Goal: Information Seeking & Learning: Learn about a topic

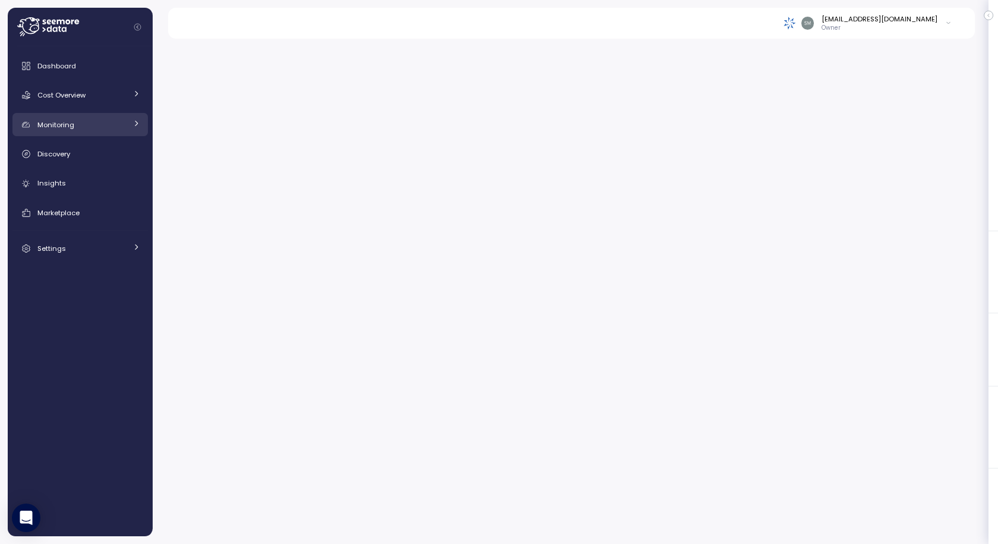
click at [70, 127] on span "Monitoring" at bounding box center [55, 125] width 37 height 10
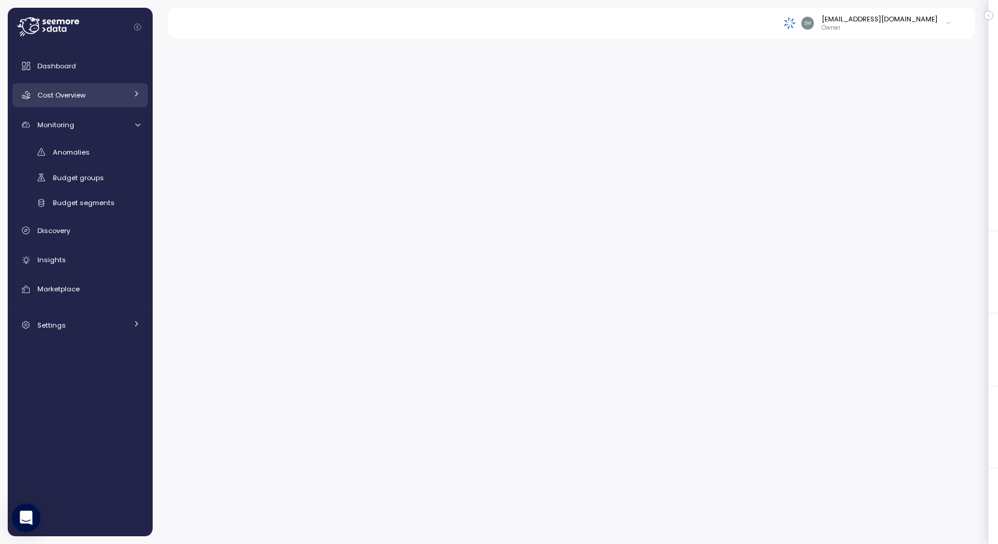
click at [61, 90] on span "Cost Overview" at bounding box center [61, 95] width 48 height 10
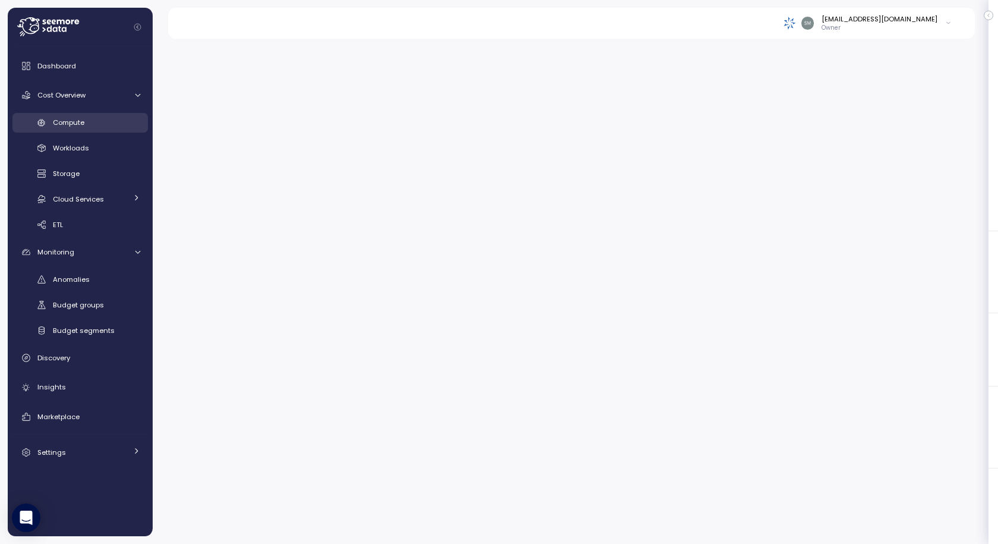
click at [73, 119] on span "Compute" at bounding box center [68, 123] width 31 height 10
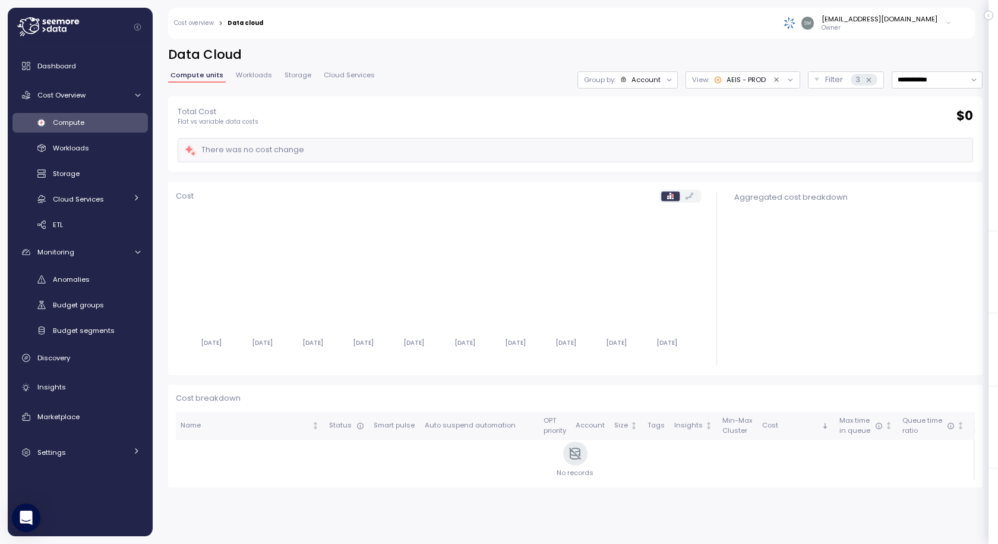
click at [773, 79] on icon "Clear value" at bounding box center [777, 80] width 8 height 8
click at [766, 79] on div at bounding box center [783, 79] width 34 height 17
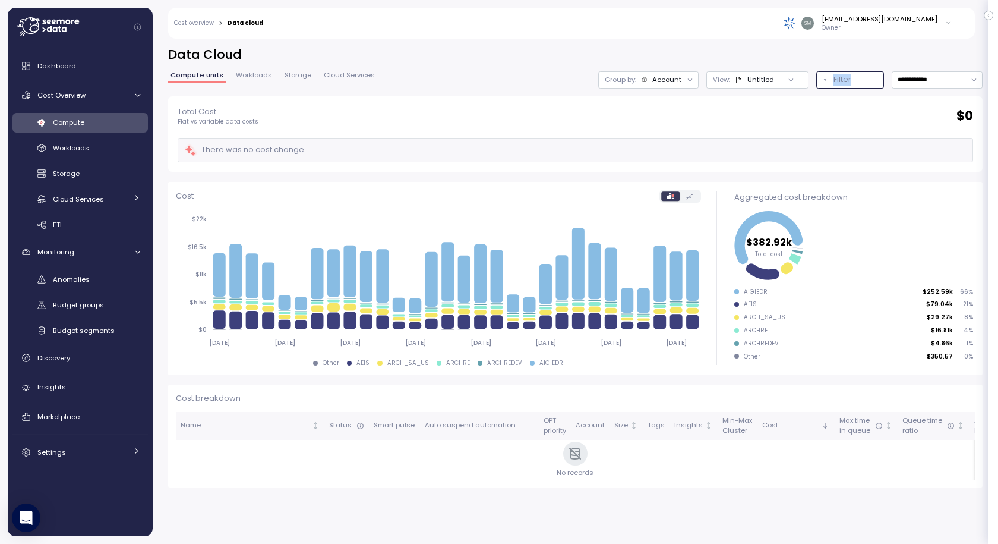
click at [848, 78] on div "Filter" at bounding box center [856, 80] width 44 height 12
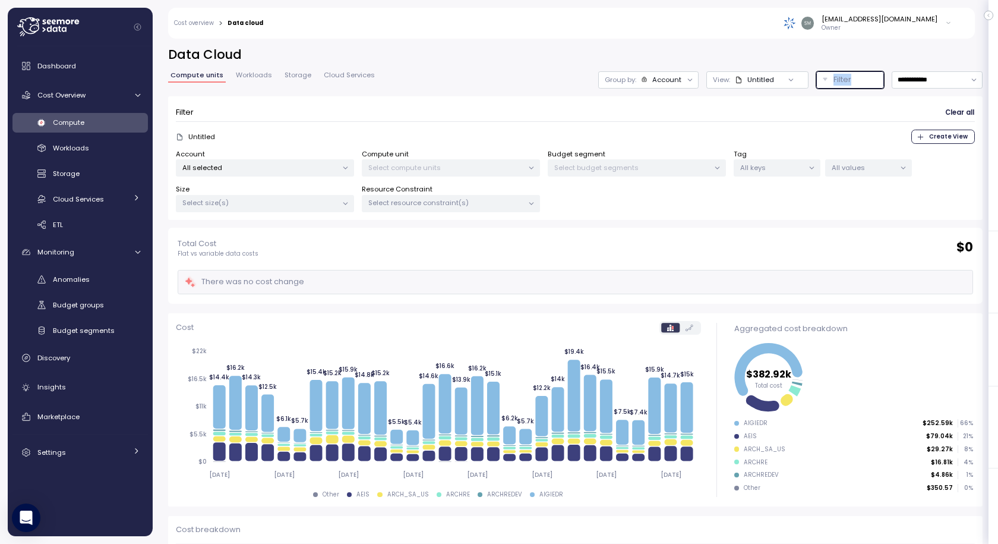
click at [258, 166] on p "All selected" at bounding box center [259, 168] width 155 height 10
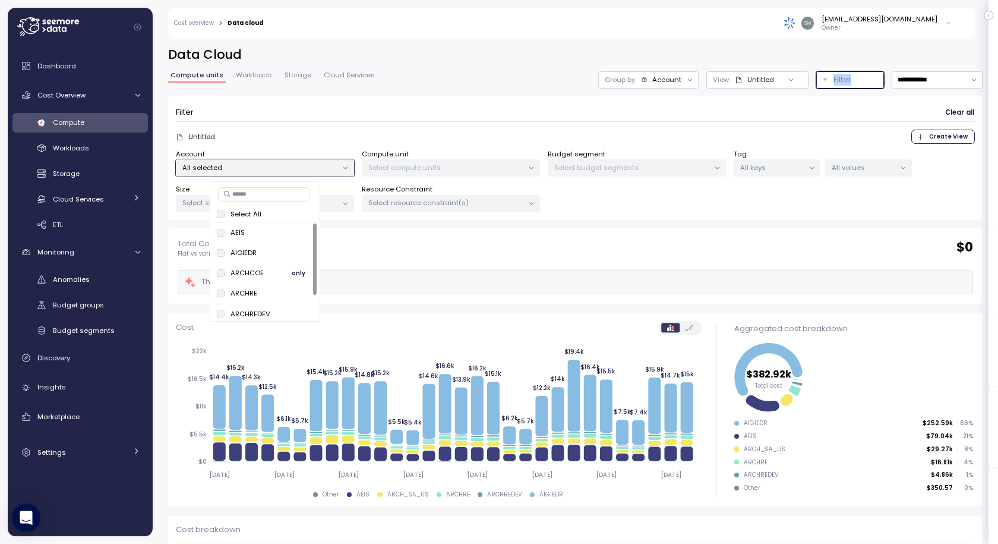
click at [302, 267] on span "only" at bounding box center [299, 272] width 14 height 13
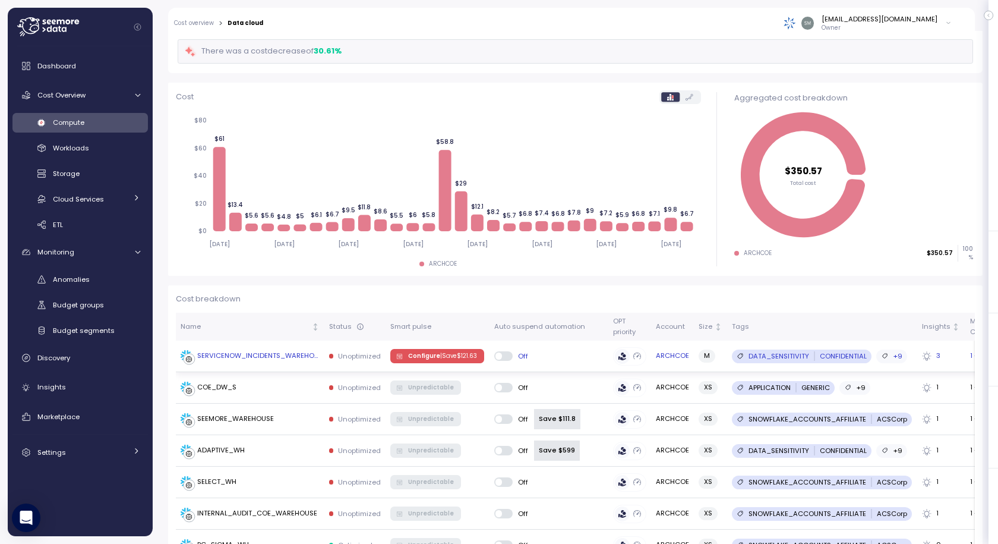
scroll to position [238, 0]
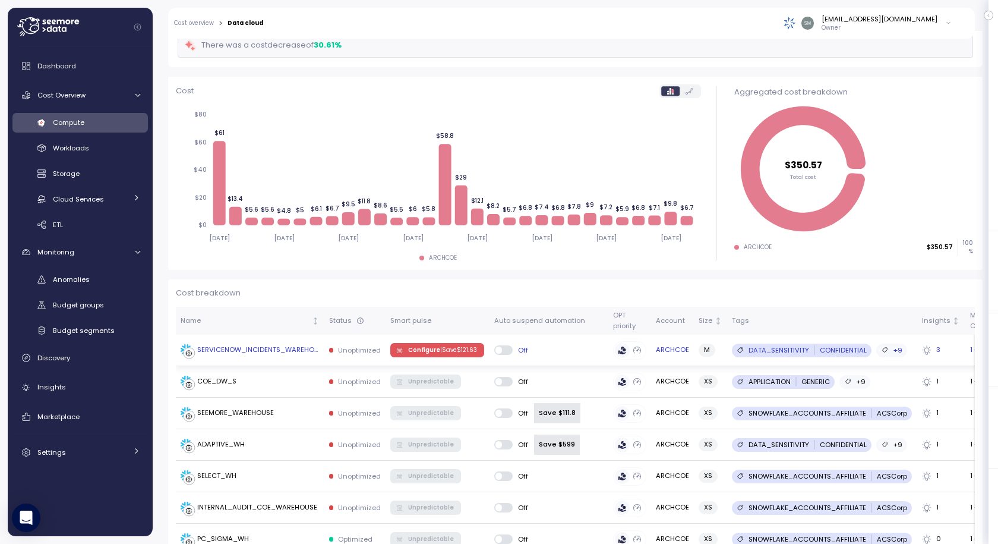
click at [503, 348] on span at bounding box center [508, 350] width 12 height 10
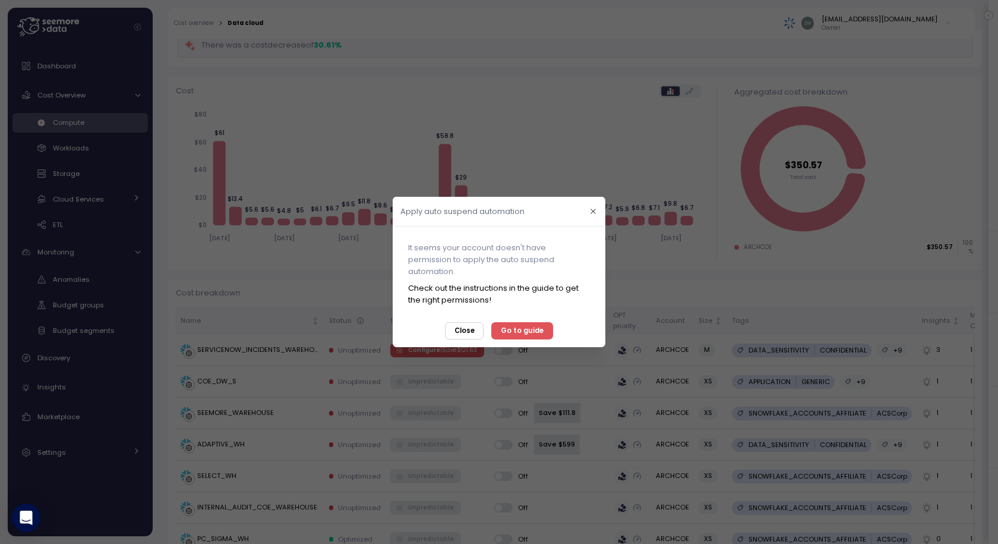
click at [517, 327] on span "Go to guide" at bounding box center [522, 331] width 43 height 16
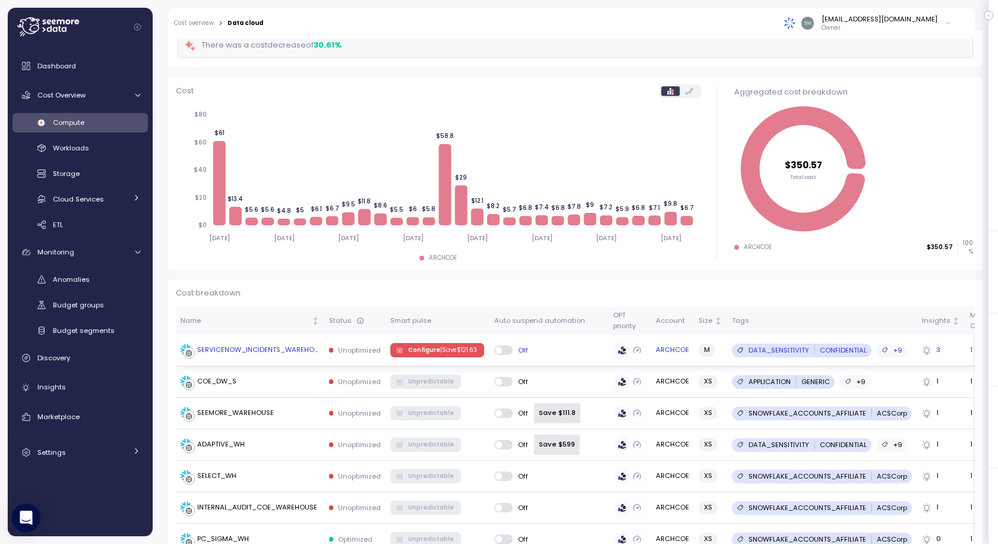
click at [504, 351] on span at bounding box center [508, 350] width 12 height 10
click at [454, 352] on p "| Save $ 121.63" at bounding box center [458, 350] width 37 height 8
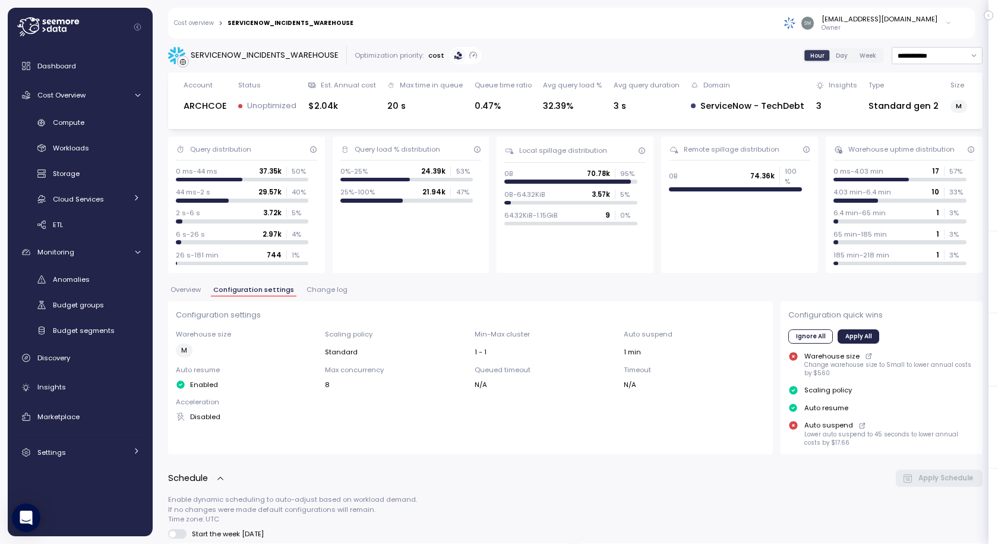
click at [191, 22] on link "Cost overview" at bounding box center [194, 23] width 40 height 6
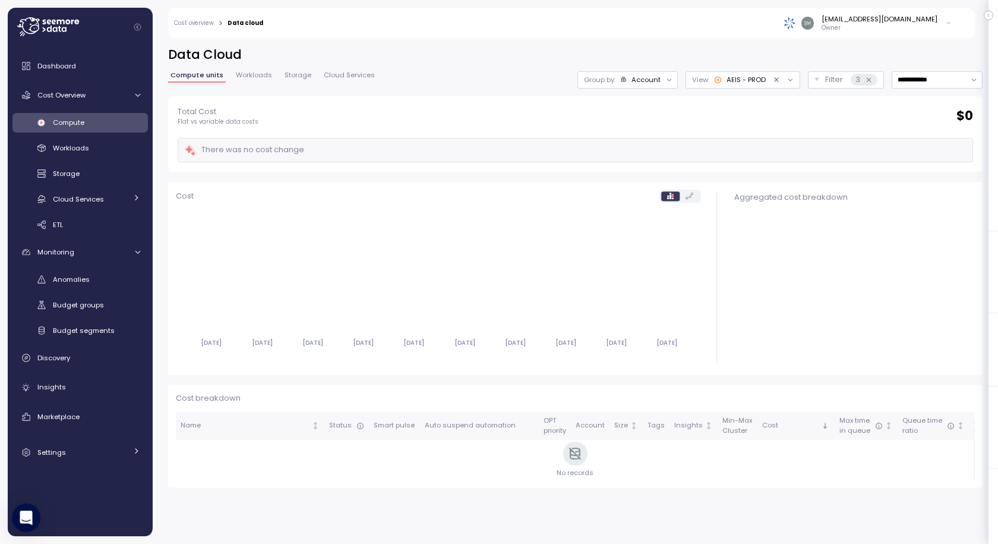
click at [773, 81] on icon "Clear value" at bounding box center [777, 80] width 8 height 8
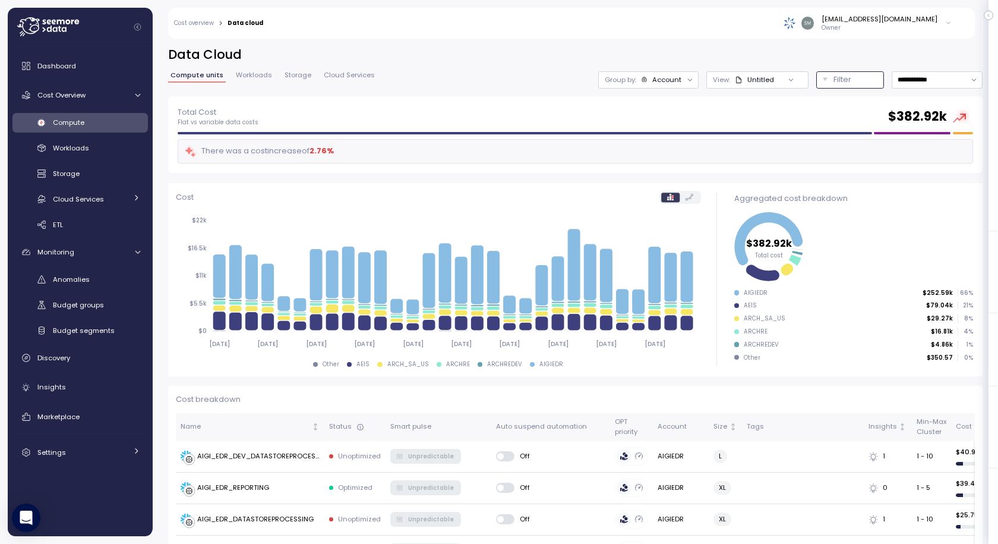
drag, startPoint x: 838, startPoint y: 80, endPoint x: 818, endPoint y: 111, distance: 36.9
click at [837, 80] on div "Filter" at bounding box center [856, 80] width 44 height 12
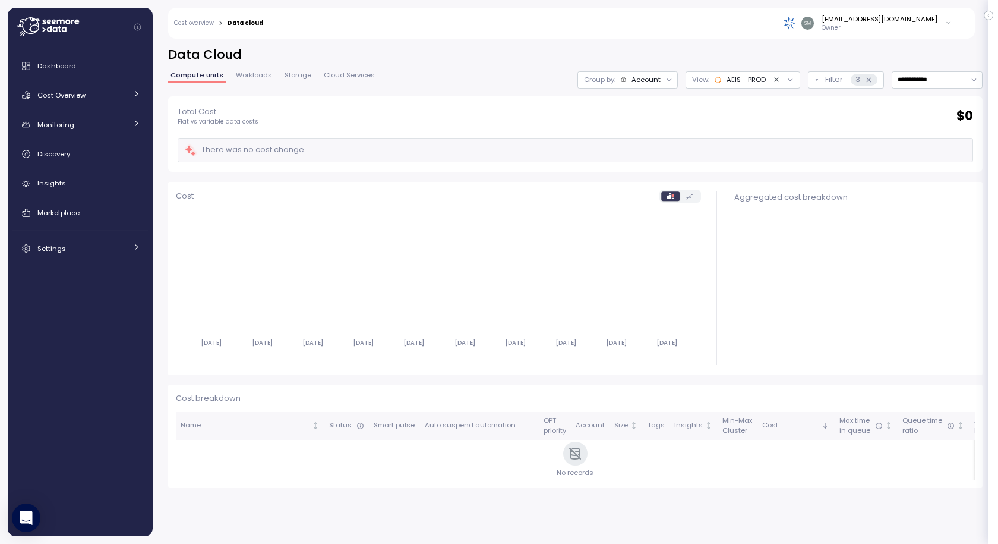
click at [774, 81] on icon "Clear value" at bounding box center [776, 79] width 4 height 4
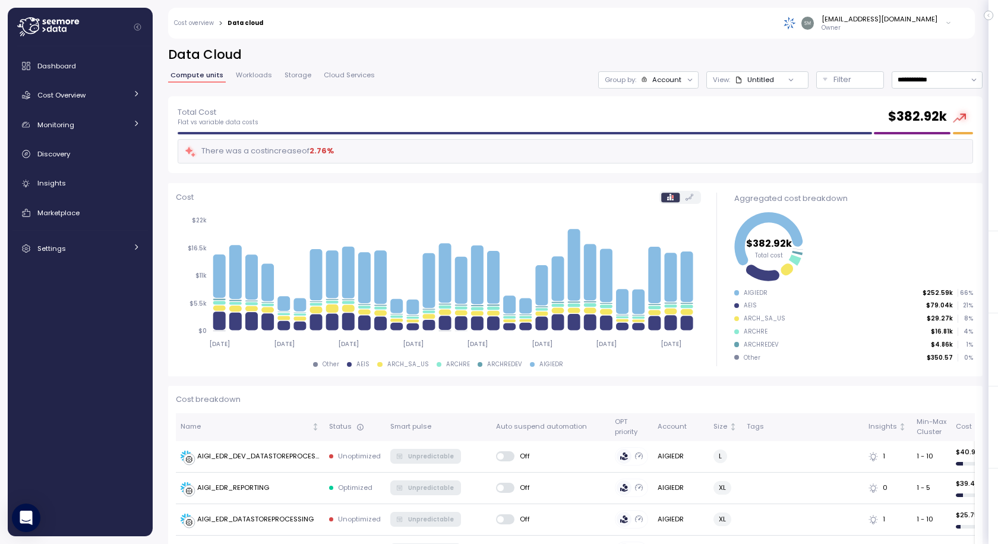
click at [749, 78] on div "Untitled" at bounding box center [754, 80] width 39 height 10
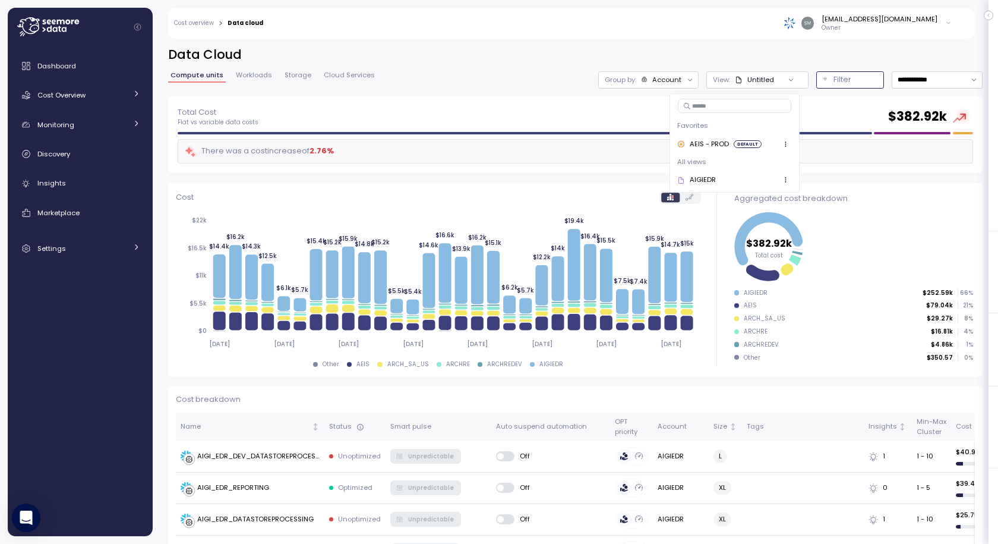
click at [834, 76] on p "Filter" at bounding box center [843, 80] width 18 height 12
click at [834, 81] on p "Filter" at bounding box center [843, 80] width 18 height 12
click at [816, 87] on button "Filter" at bounding box center [850, 79] width 68 height 17
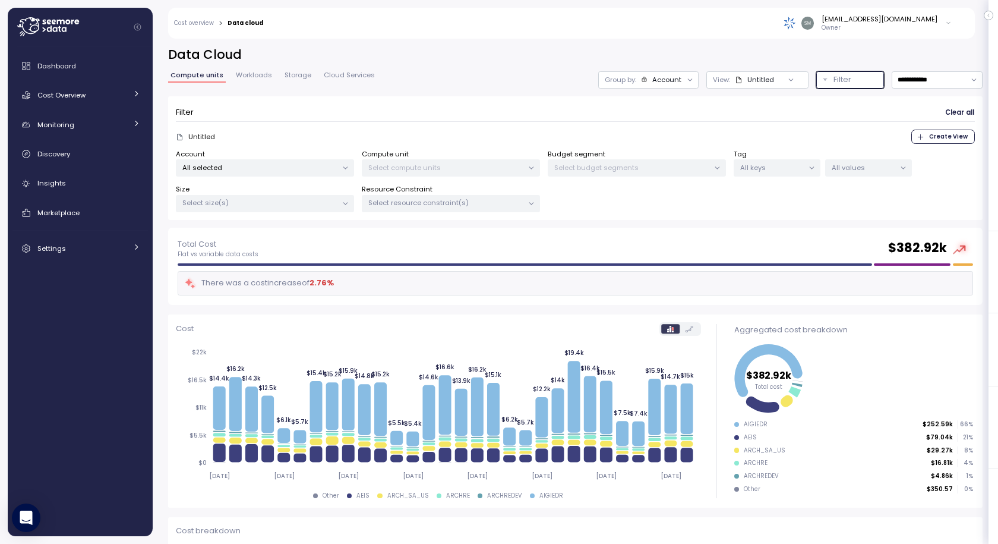
click at [277, 169] on p "All selected" at bounding box center [259, 168] width 155 height 10
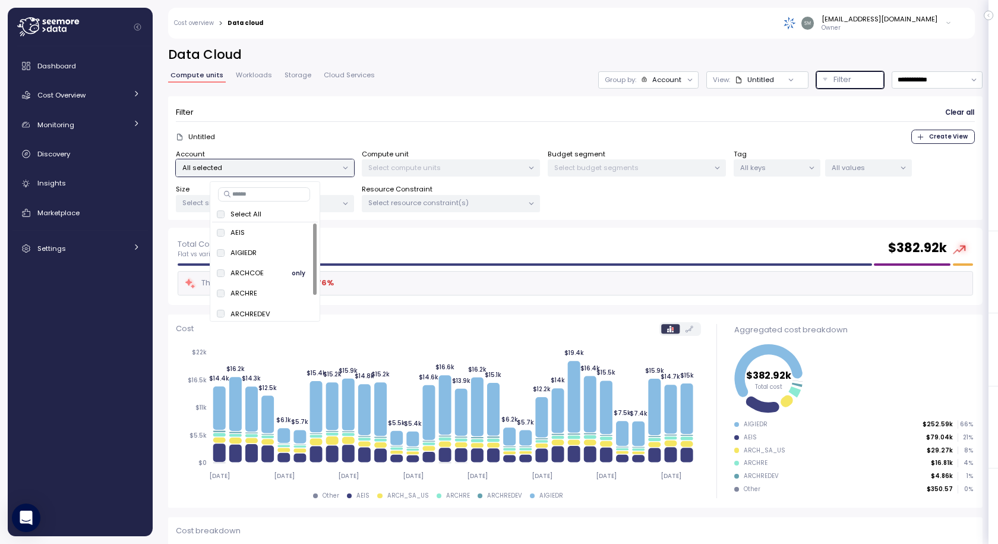
click at [294, 270] on span "only" at bounding box center [299, 272] width 14 height 13
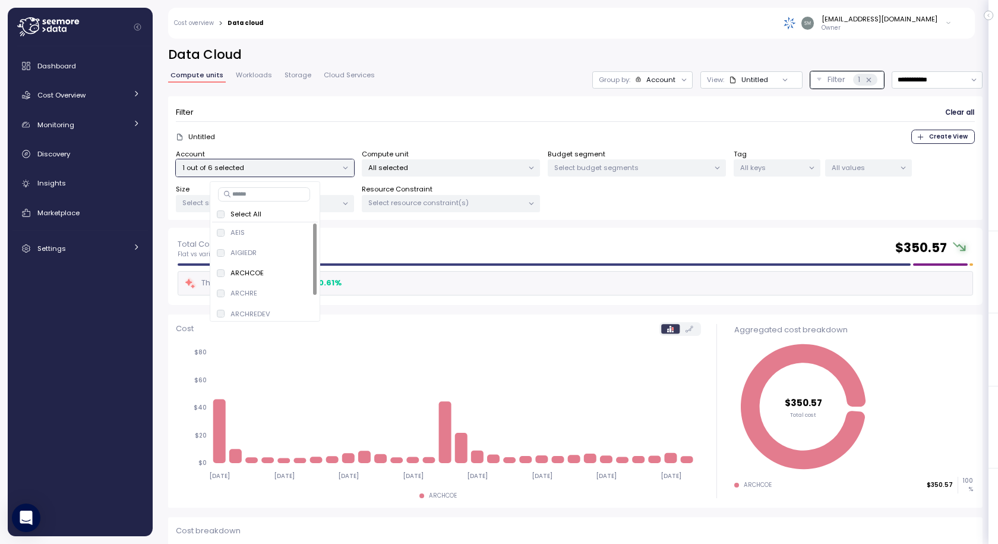
click at [943, 137] on span "Create View" at bounding box center [948, 136] width 39 height 13
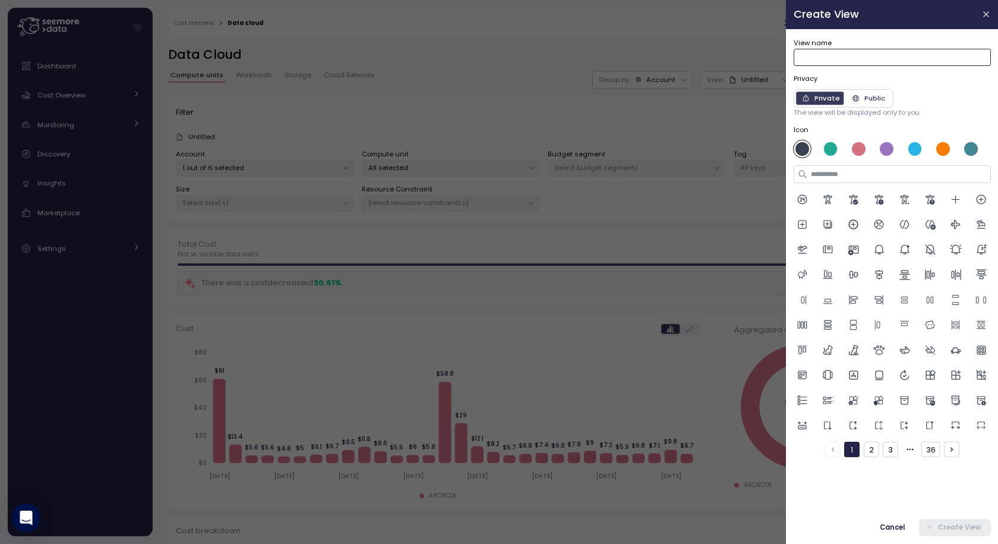
click at [845, 55] on input "View name" at bounding box center [892, 57] width 197 height 17
type input "***"
click at [969, 531] on span "Create View" at bounding box center [959, 527] width 43 height 16
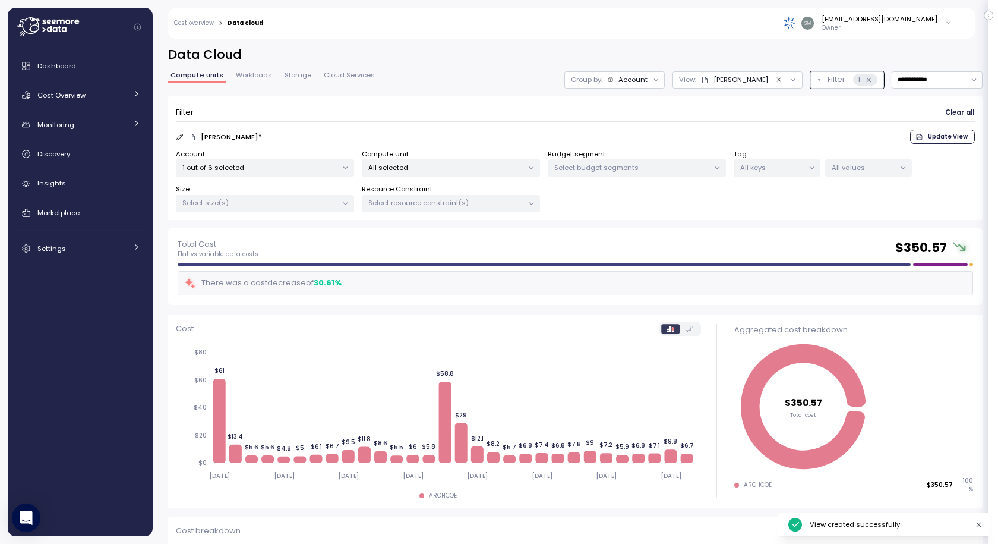
click at [734, 80] on div "[PERSON_NAME]" at bounding box center [734, 80] width 67 height 10
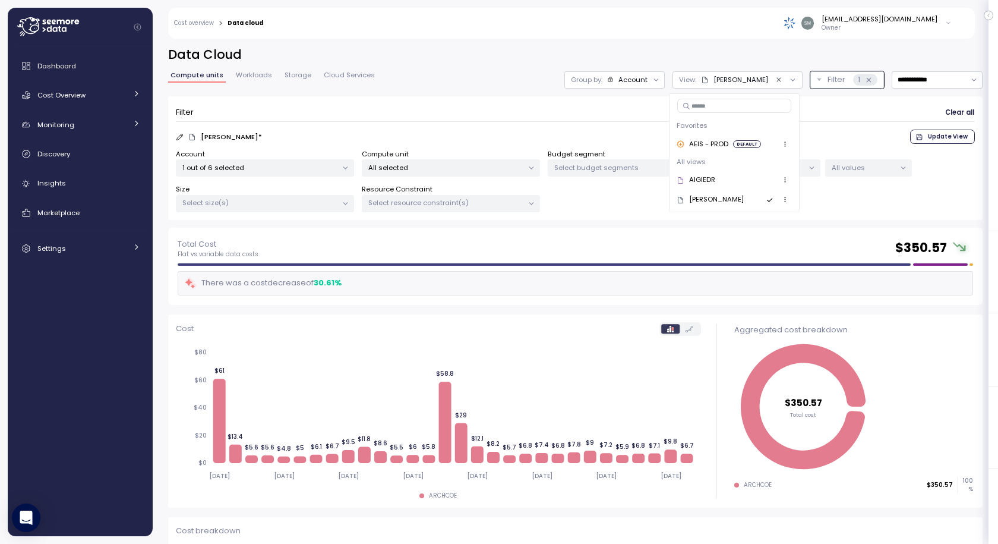
click at [781, 200] on icon "button" at bounding box center [785, 199] width 8 height 8
click at [795, 254] on div "Set as default" at bounding box center [789, 256] width 67 height 11
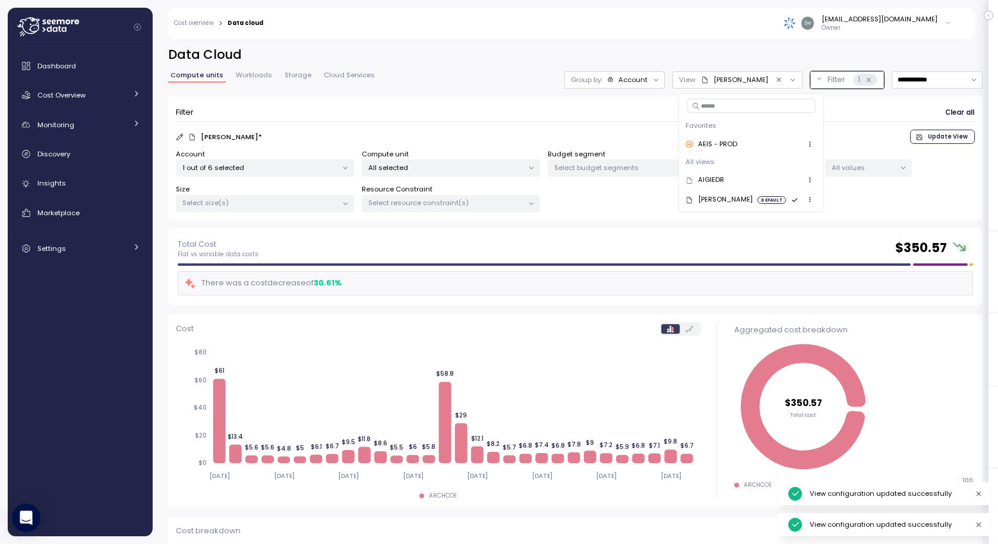
click at [617, 113] on div "Filter Clear all" at bounding box center [575, 112] width 799 height 17
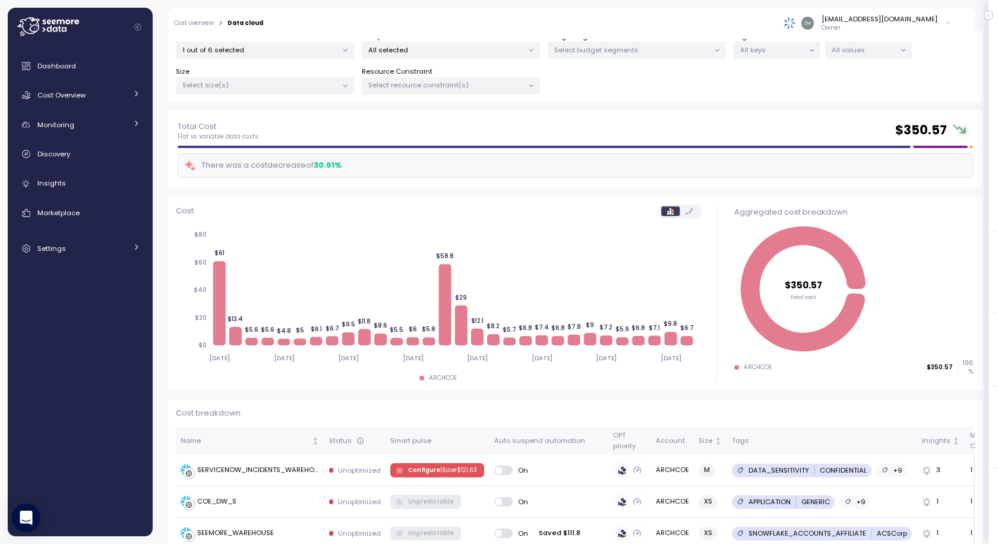
scroll to position [59, 0]
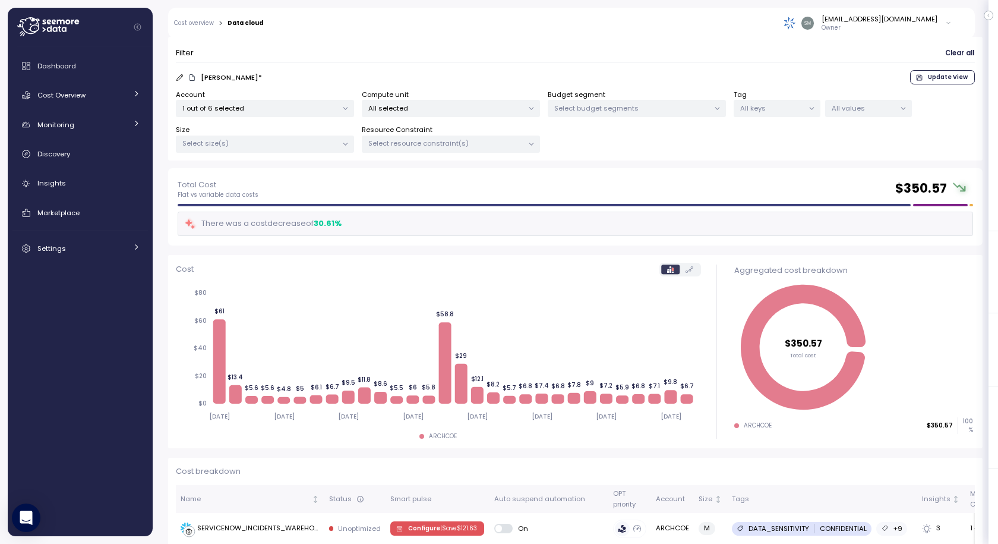
click at [768, 103] on p "All keys" at bounding box center [772, 108] width 64 height 10
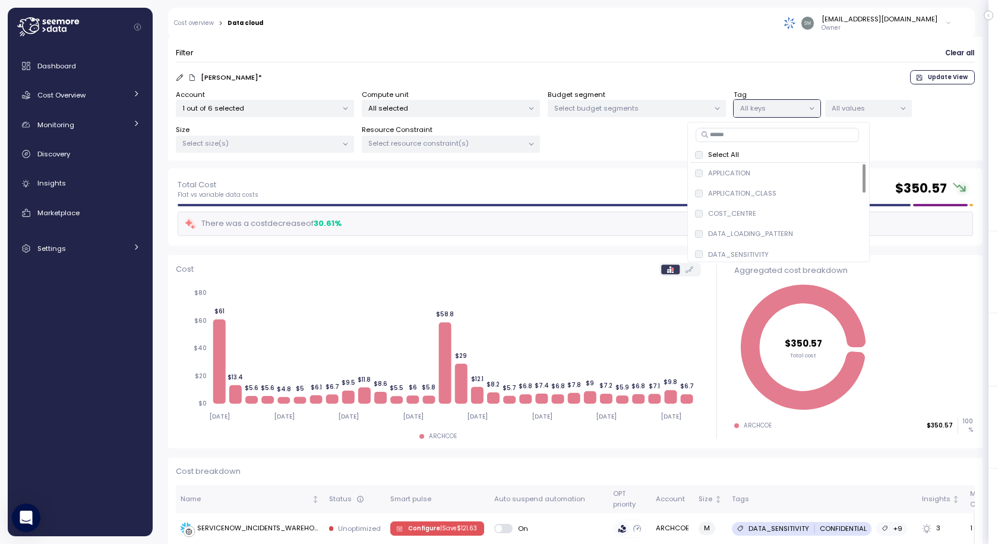
click at [768, 103] on p "All keys" at bounding box center [772, 108] width 64 height 10
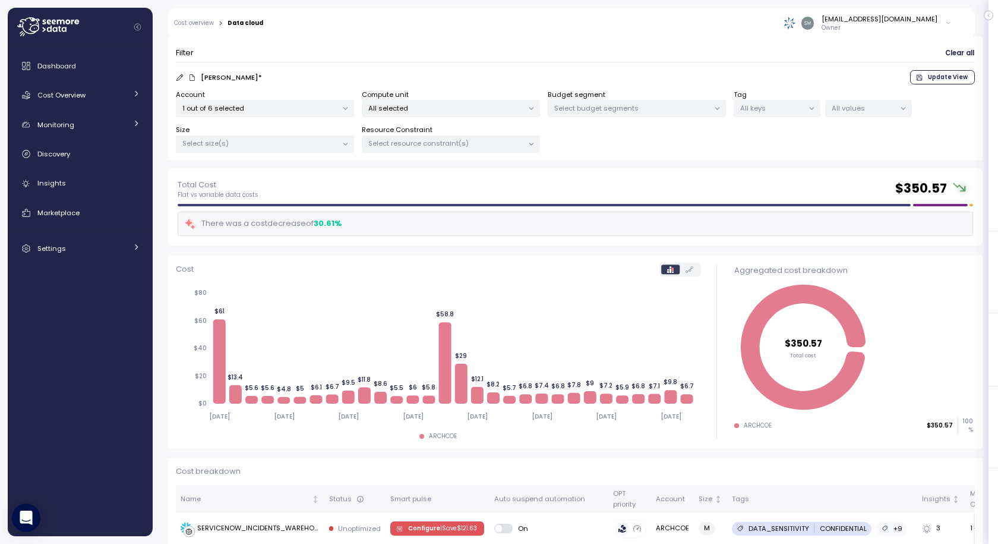
click at [266, 104] on p "1 out of 6 selected" at bounding box center [259, 108] width 155 height 10
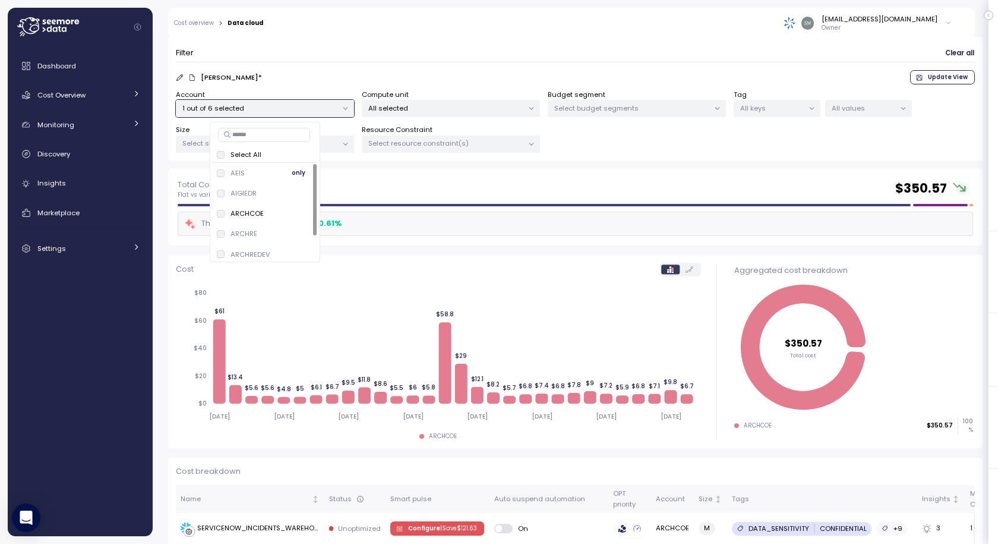
click at [299, 175] on span "only" at bounding box center [299, 172] width 14 height 13
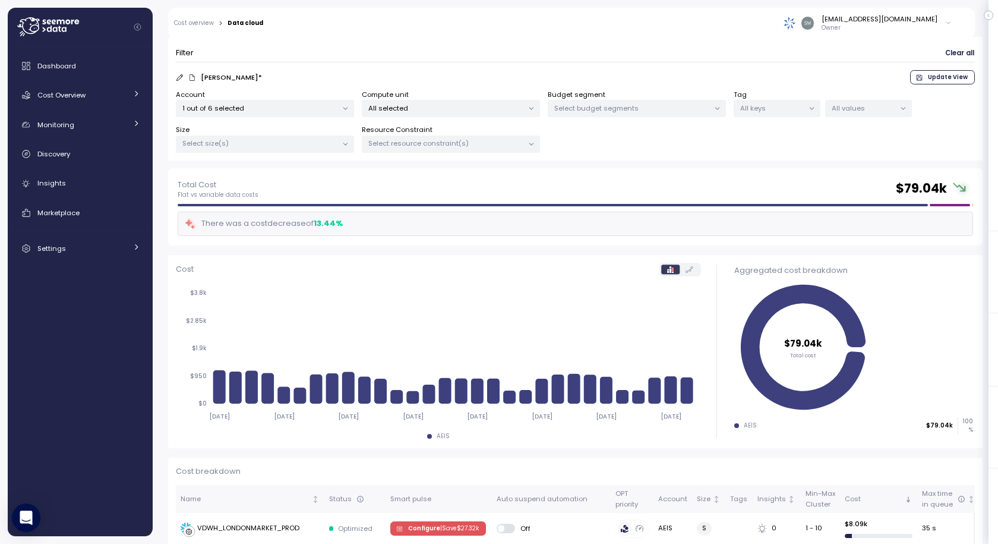
click at [455, 180] on div "Total Cost Flat vs variable data costs $ 79.04k" at bounding box center [576, 188] width 796 height 21
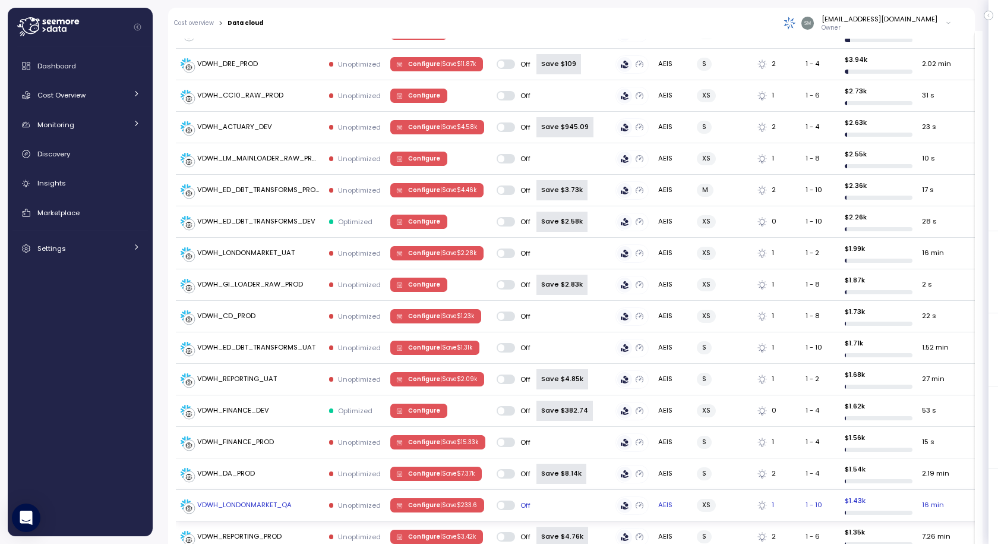
scroll to position [713, 0]
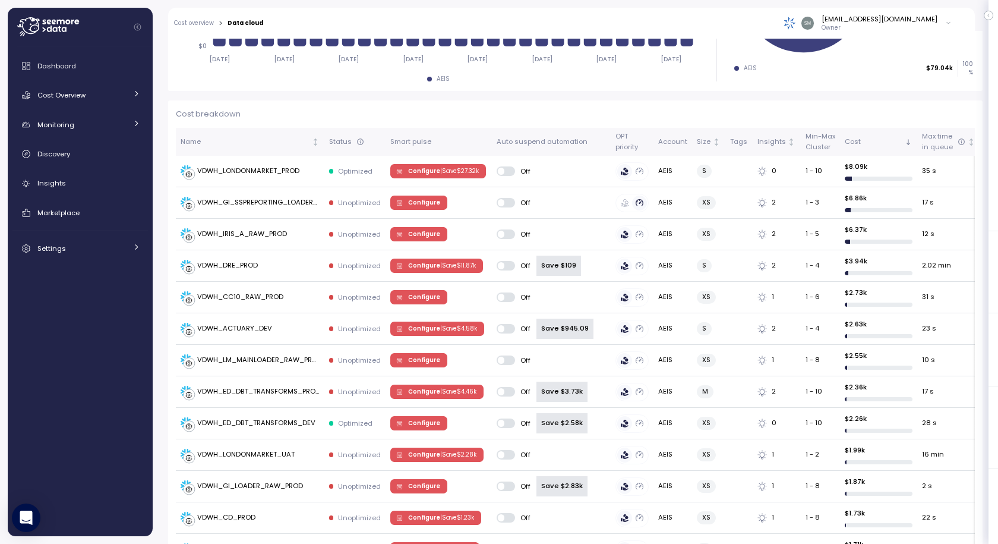
scroll to position [416, 0]
click at [408, 145] on div "Smart pulse" at bounding box center [438, 142] width 96 height 11
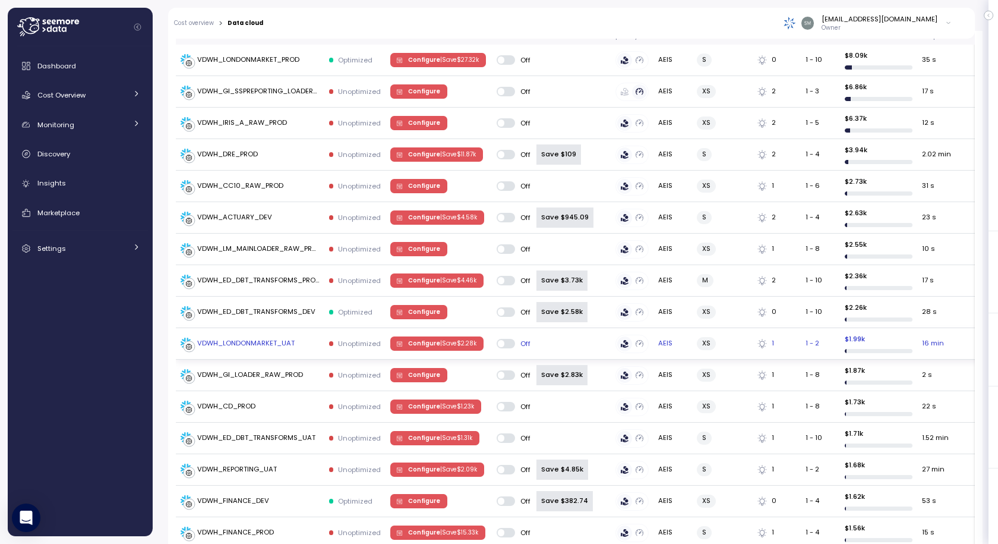
scroll to position [535, 0]
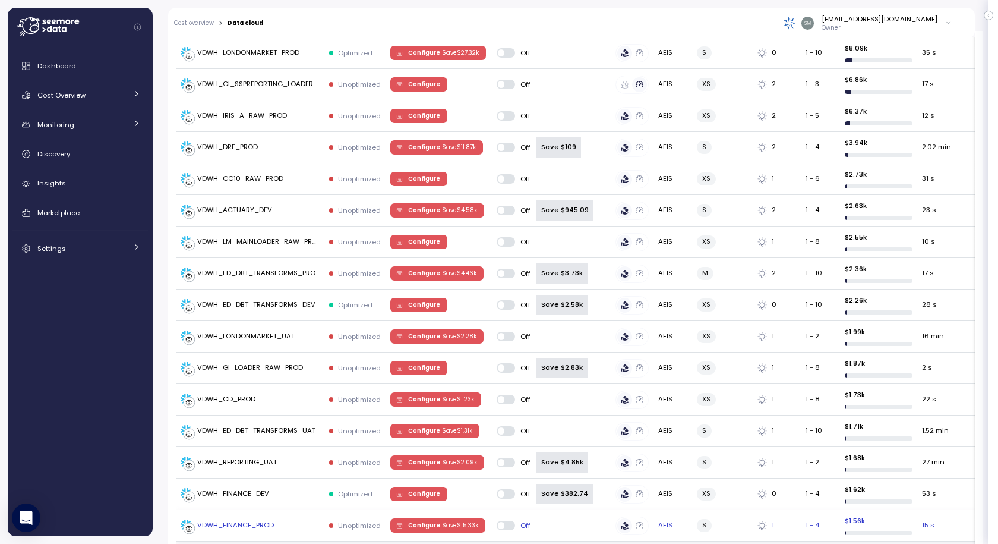
click at [762, 525] on icon at bounding box center [763, 526] width 10 height 10
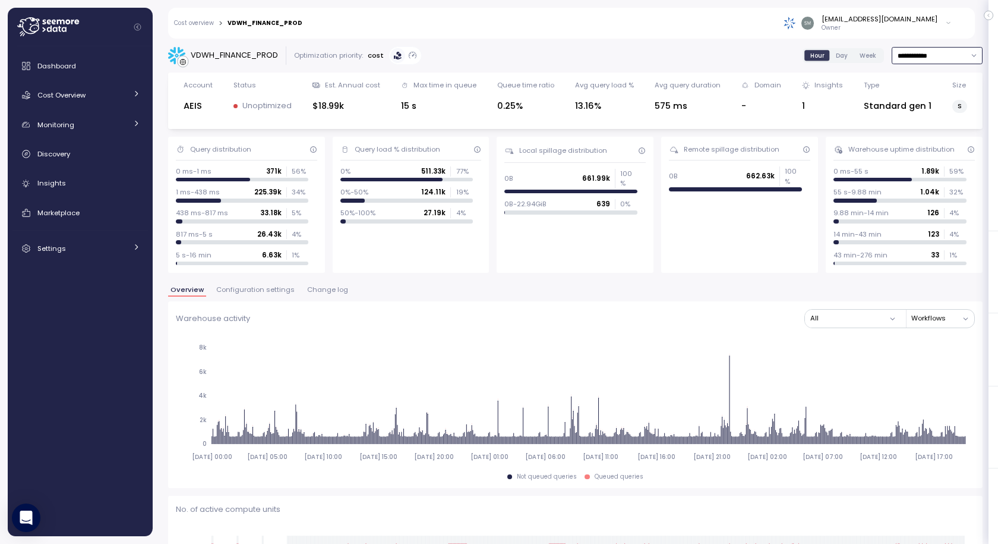
click at [893, 52] on input "**********" at bounding box center [937, 55] width 91 height 17
click at [914, 156] on div "Last 6 months" at bounding box center [913, 157] width 49 height 10
type input "**********"
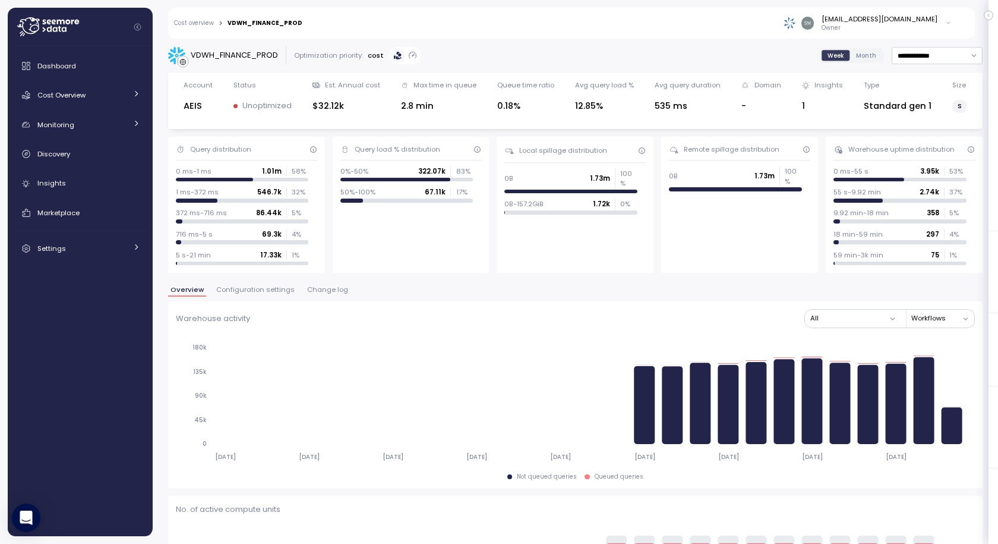
click at [332, 294] on button "Change log" at bounding box center [328, 291] width 46 height 10
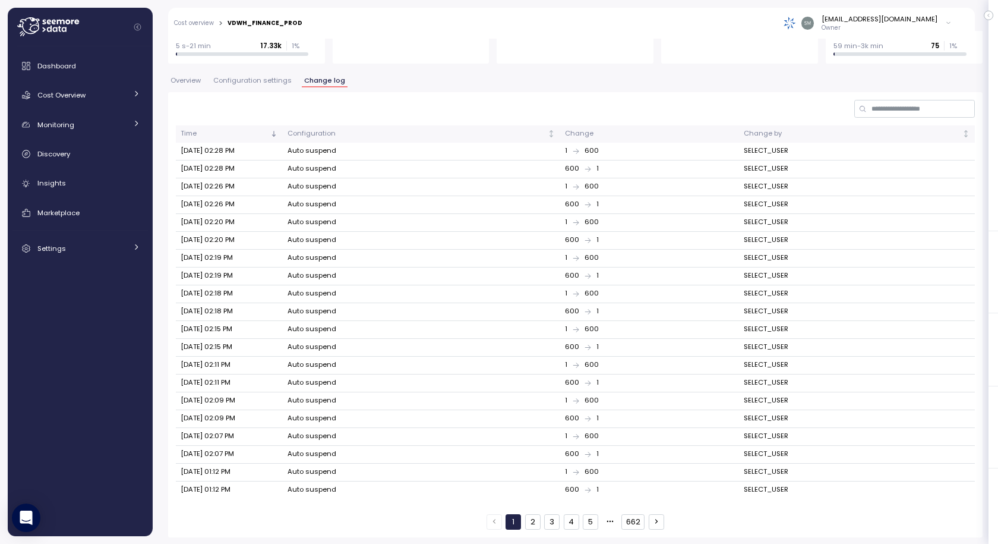
scroll to position [210, 0]
click at [530, 519] on button "2" at bounding box center [532, 520] width 15 height 15
click at [547, 521] on button "3" at bounding box center [551, 520] width 15 height 15
click at [567, 518] on button "4" at bounding box center [571, 520] width 15 height 15
click at [589, 522] on button "5" at bounding box center [590, 520] width 15 height 15
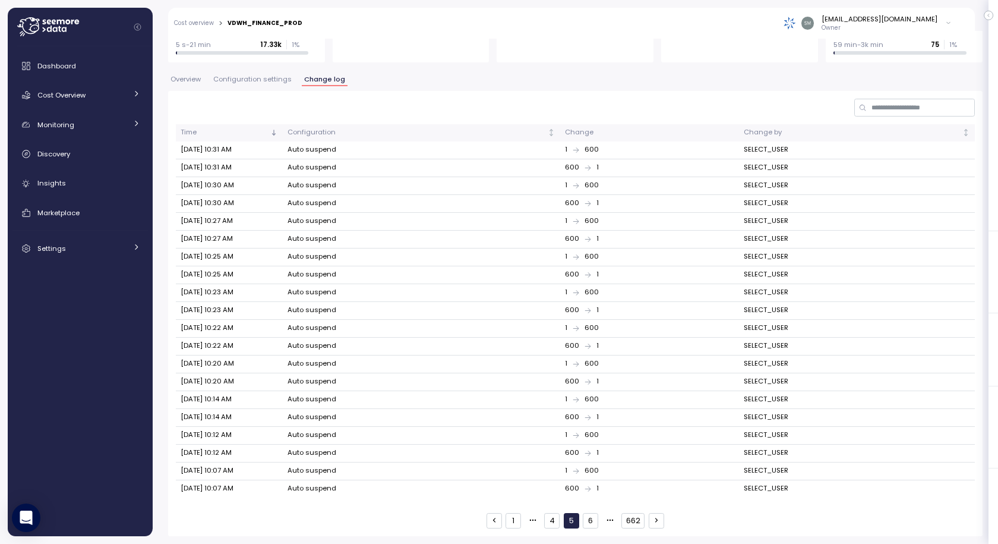
click at [632, 518] on button "662" at bounding box center [633, 520] width 23 height 15
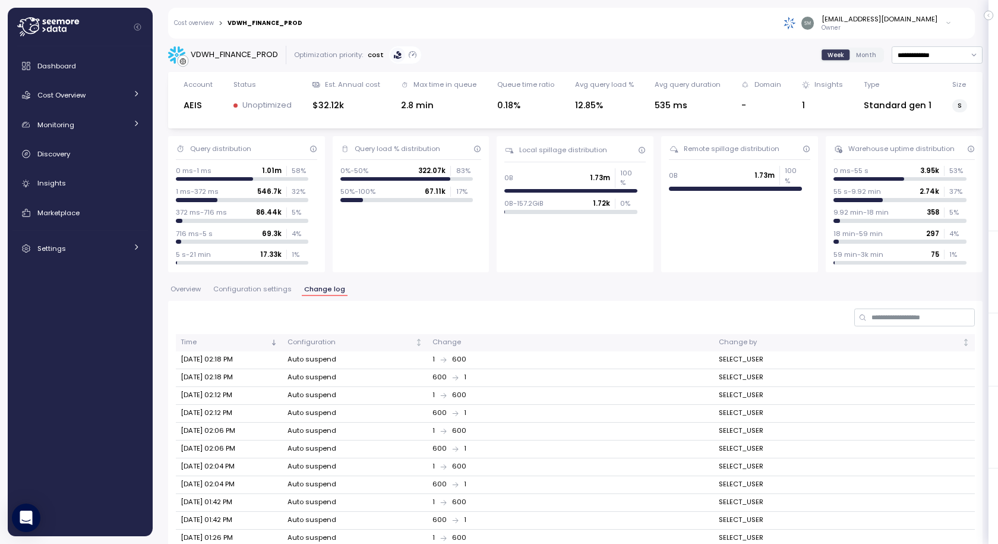
scroll to position [0, 0]
click at [195, 24] on link "Cost overview" at bounding box center [194, 23] width 40 height 6
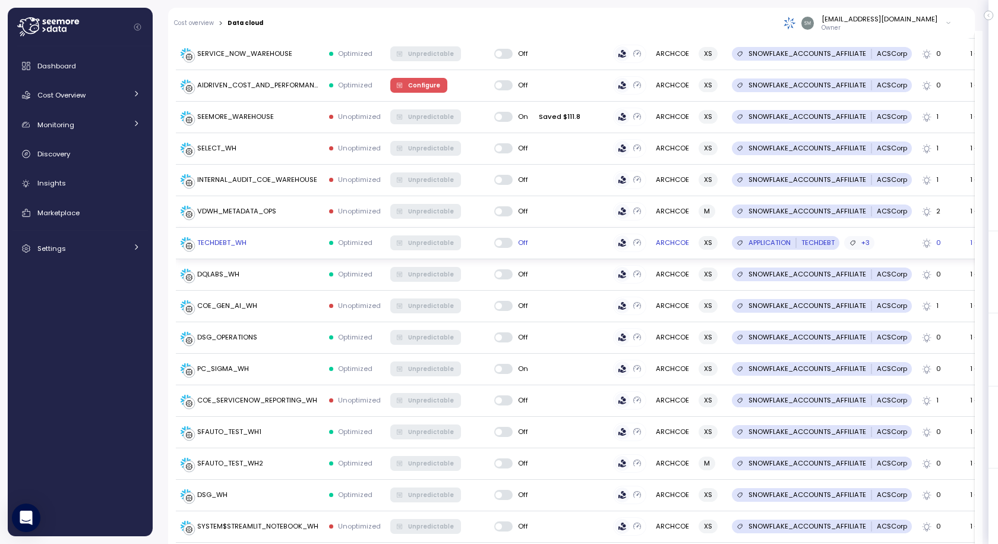
scroll to position [172, 0]
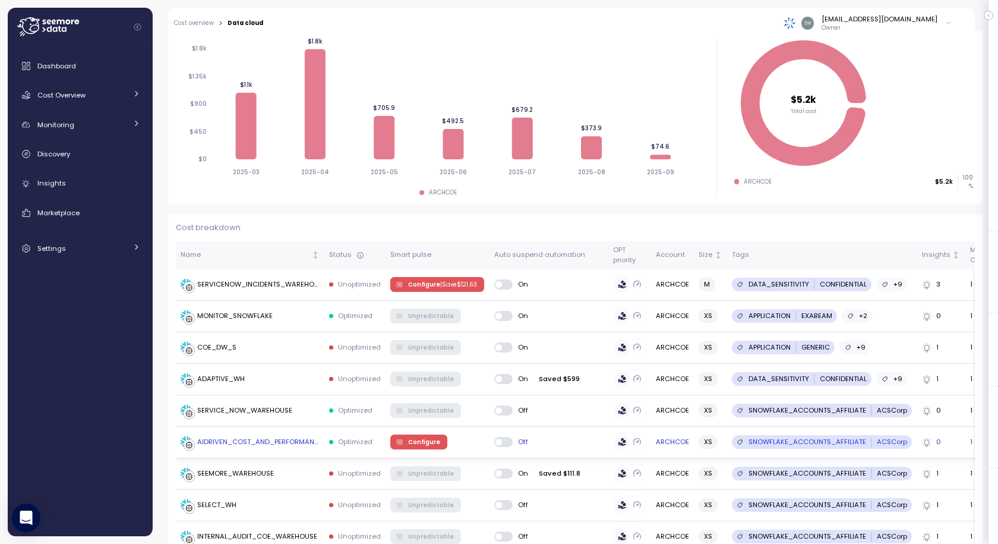
click at [418, 441] on span "Configure" at bounding box center [424, 441] width 32 height 13
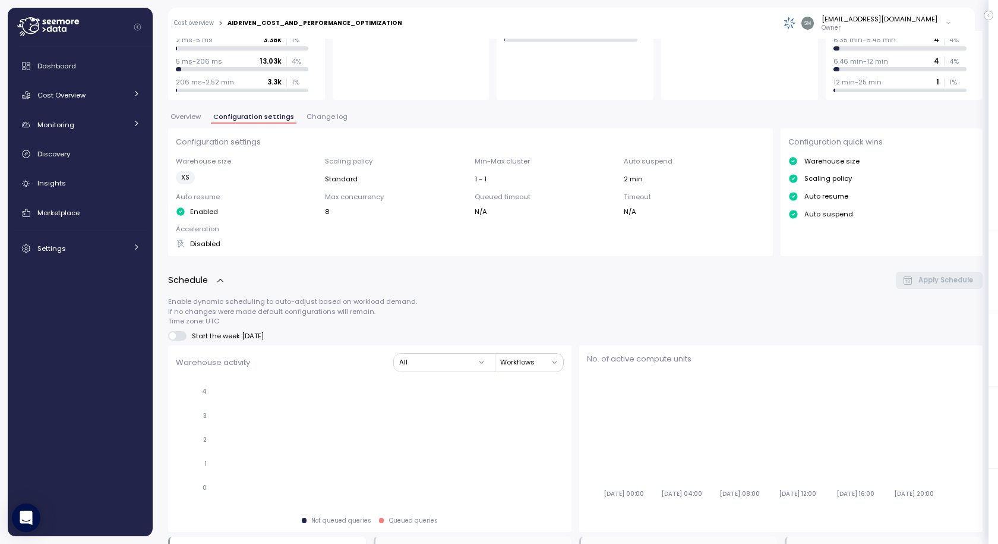
scroll to position [291, 0]
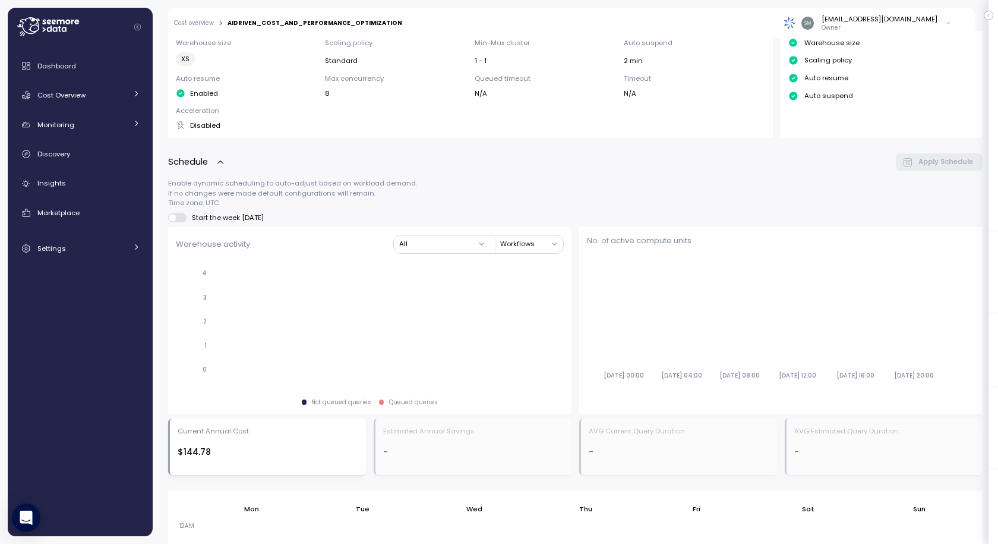
click at [197, 24] on link "Cost overview" at bounding box center [194, 23] width 40 height 6
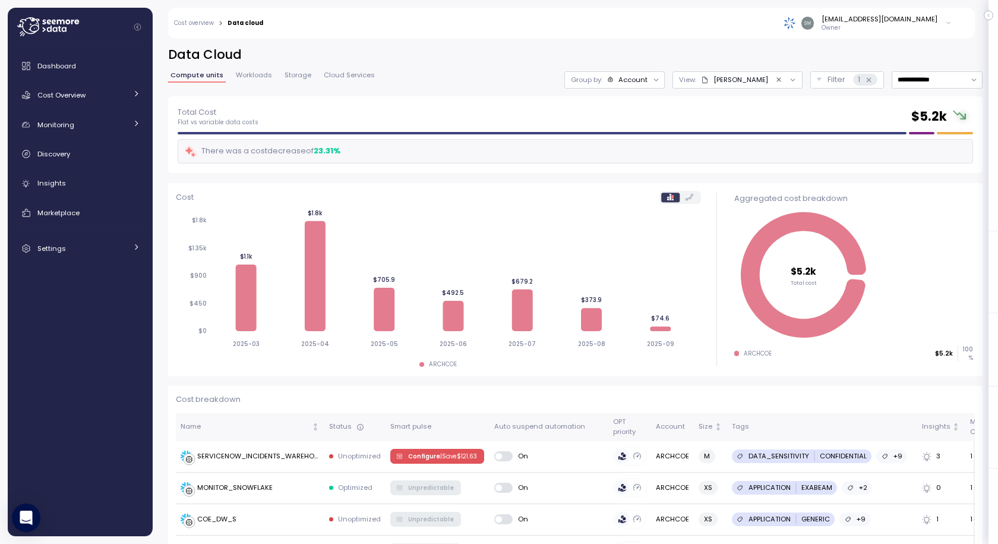
click at [774, 75] on button "Clear value" at bounding box center [779, 79] width 11 height 11
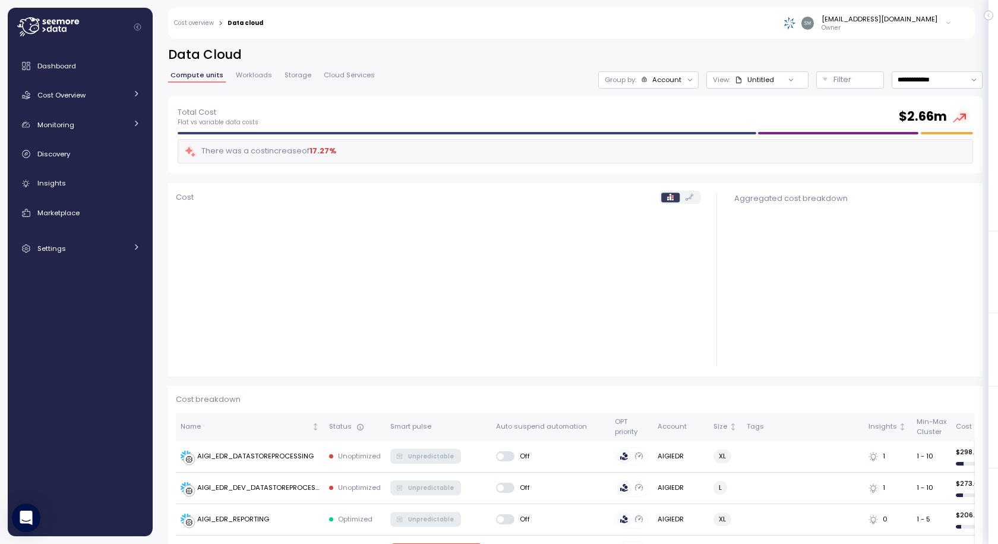
drag, startPoint x: 739, startPoint y: 79, endPoint x: 755, endPoint y: 100, distance: 26.3
click at [739, 80] on div "Untitled" at bounding box center [754, 80] width 39 height 10
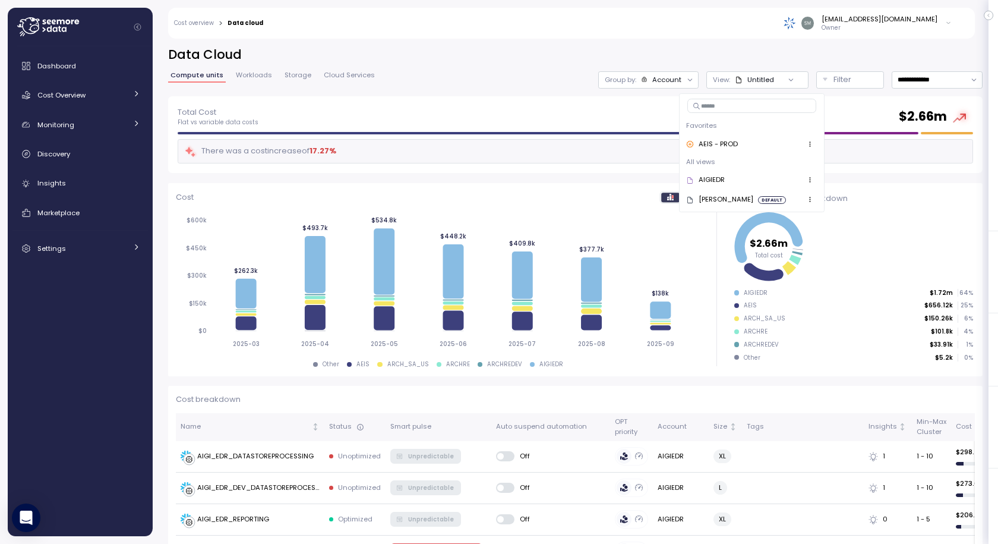
click at [727, 137] on div "AEIS - PROD" at bounding box center [751, 144] width 131 height 14
click at [727, 137] on div "Total Cost Flat vs variable data costs $ 2.66m There was a cost increase of 17.…" at bounding box center [576, 135] width 796 height 58
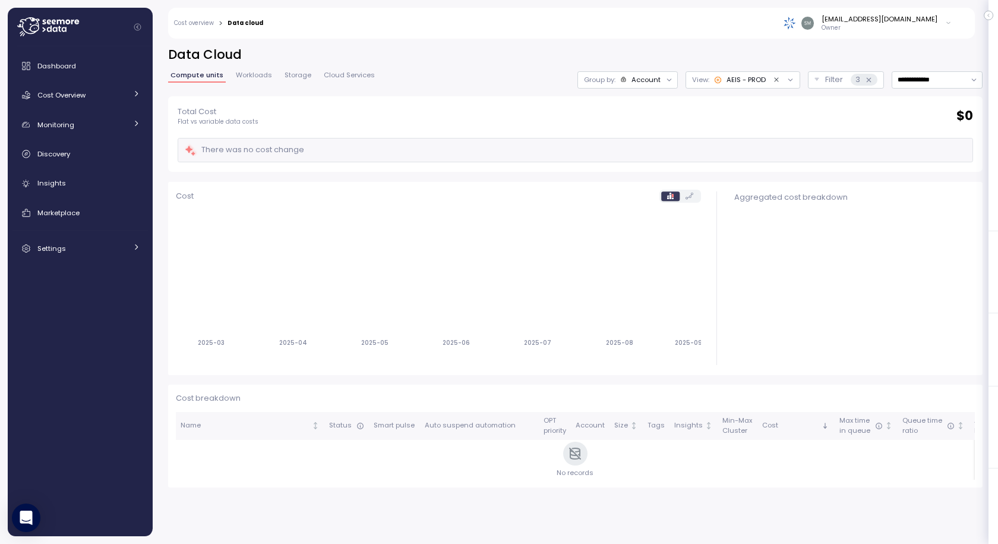
click at [674, 122] on div "Total Cost Flat vs variable data costs $ 0" at bounding box center [576, 116] width 796 height 20
click at [831, 81] on div "Filter 3" at bounding box center [851, 80] width 52 height 12
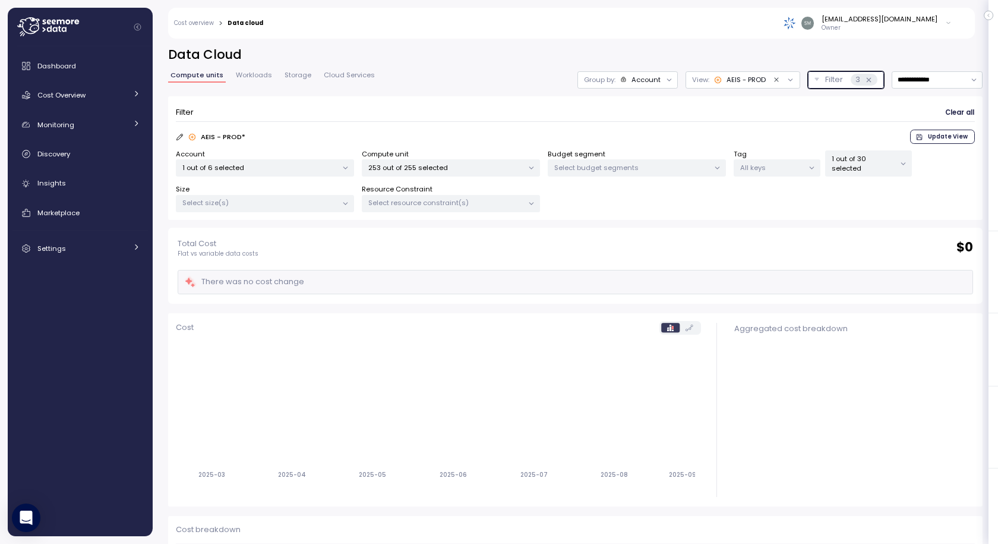
click at [262, 166] on p "1 out of 6 selected" at bounding box center [259, 168] width 155 height 10
click at [906, 81] on input "**********" at bounding box center [937, 79] width 91 height 17
click at [903, 167] on div "Last 30 days" at bounding box center [911, 166] width 44 height 10
type input "**********"
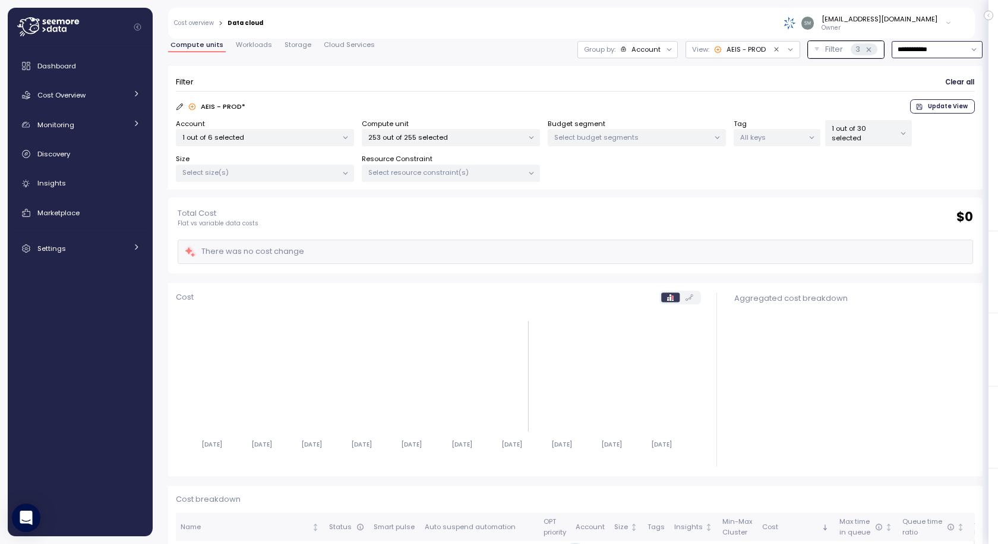
scroll to position [59, 0]
